Goal: Task Accomplishment & Management: Manage account settings

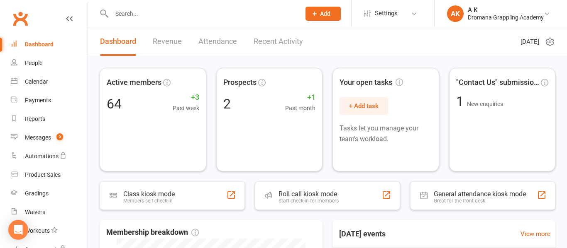
click at [268, 41] on link "Recent Activity" at bounding box center [277, 41] width 49 height 29
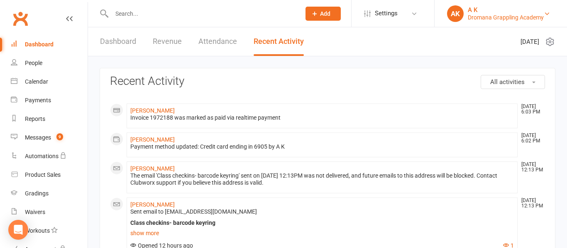
click at [468, 14] on div "Dromana Grappling Academy" at bounding box center [506, 17] width 76 height 7
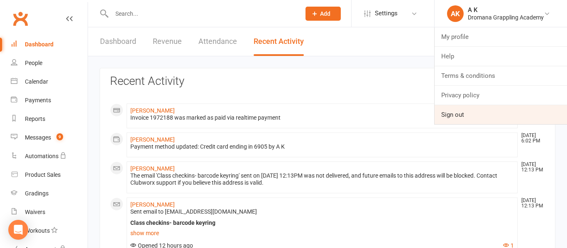
click at [463, 110] on link "Sign out" at bounding box center [500, 114] width 132 height 19
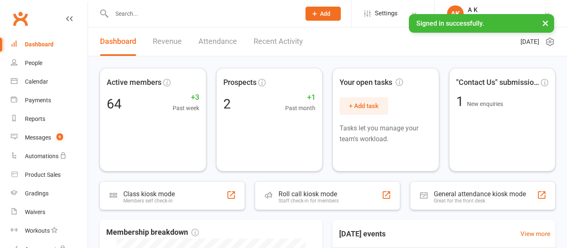
click at [139, 19] on div at bounding box center [197, 13] width 195 height 27
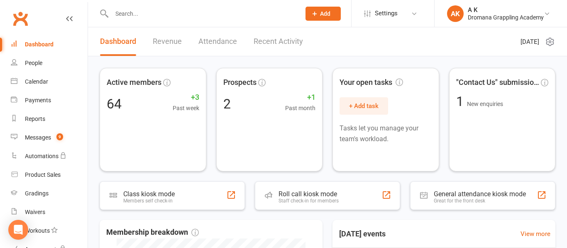
click at [135, 17] on input "text" at bounding box center [201, 14] width 185 height 12
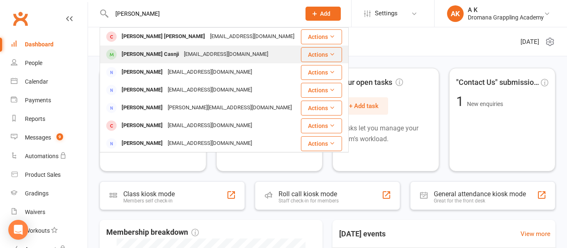
type input "cooper"
click at [131, 52] on div "Cooper Casnji" at bounding box center [150, 55] width 62 height 12
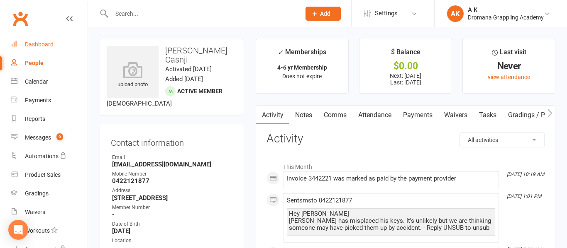
click at [58, 46] on link "Dashboard" at bounding box center [49, 44] width 77 height 19
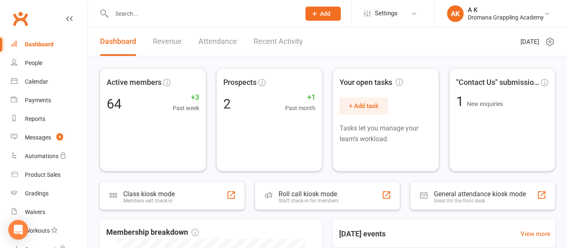
click at [165, 14] on input "text" at bounding box center [201, 14] width 185 height 12
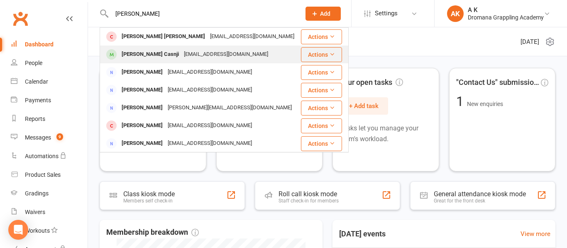
type input "cooper"
click at [181, 49] on div "Handsarah@hotmail.com" at bounding box center [225, 55] width 89 height 12
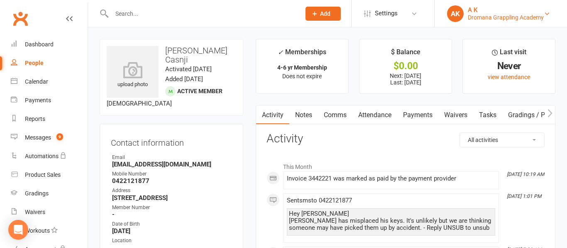
click at [458, 14] on div "AK" at bounding box center [455, 13] width 17 height 17
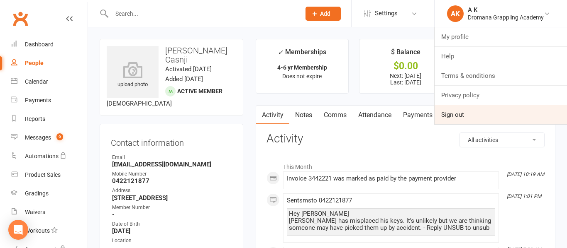
click at [458, 111] on link "Sign out" at bounding box center [500, 114] width 132 height 19
